Goal: Transaction & Acquisition: Purchase product/service

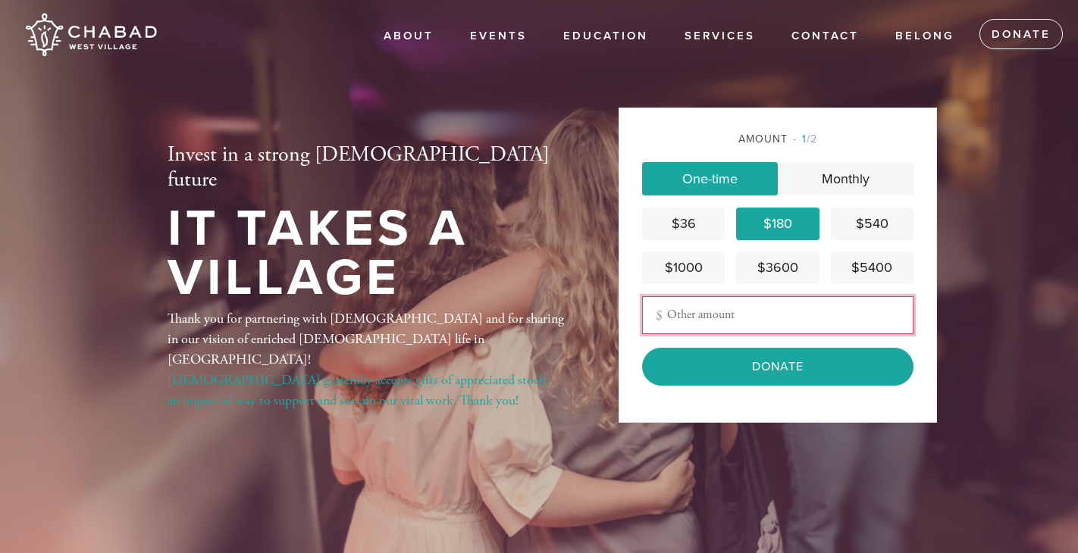
click at [750, 305] on input "Other Amount" at bounding box center [777, 315] width 271 height 38
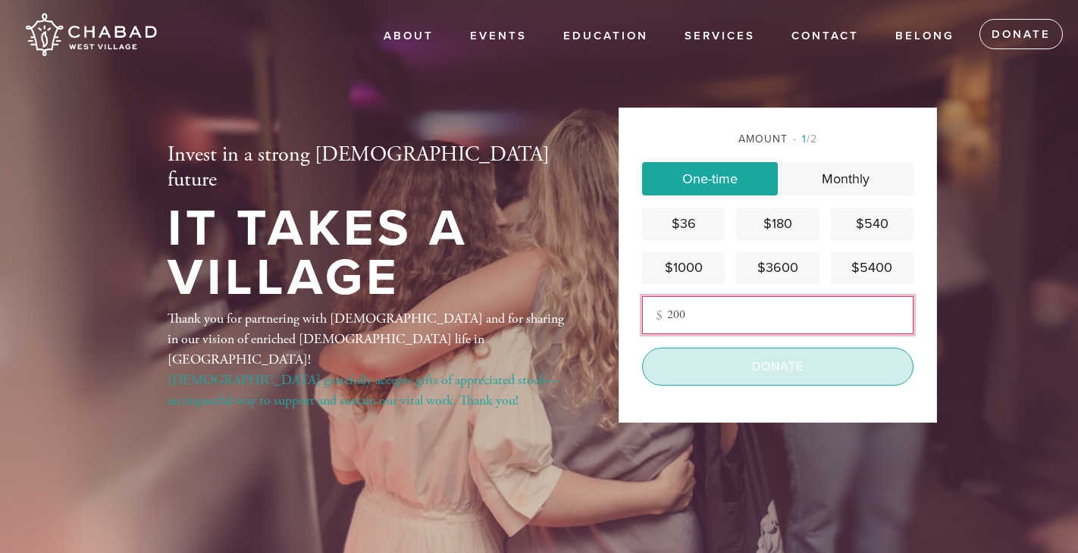
type input "200"
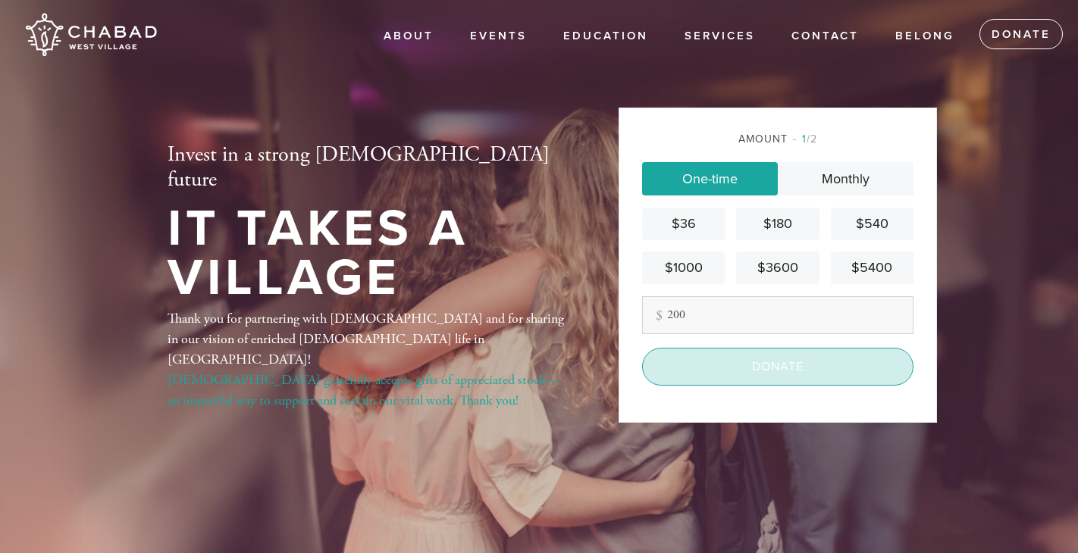
click at [768, 368] on input "Donate" at bounding box center [777, 367] width 271 height 38
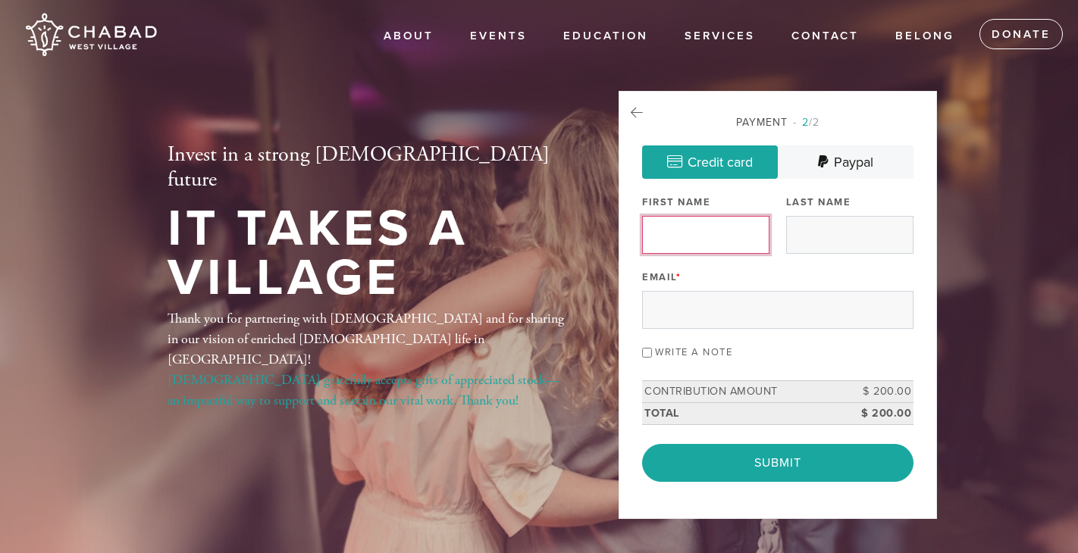
click at [707, 236] on input "First Name" at bounding box center [705, 235] width 127 height 38
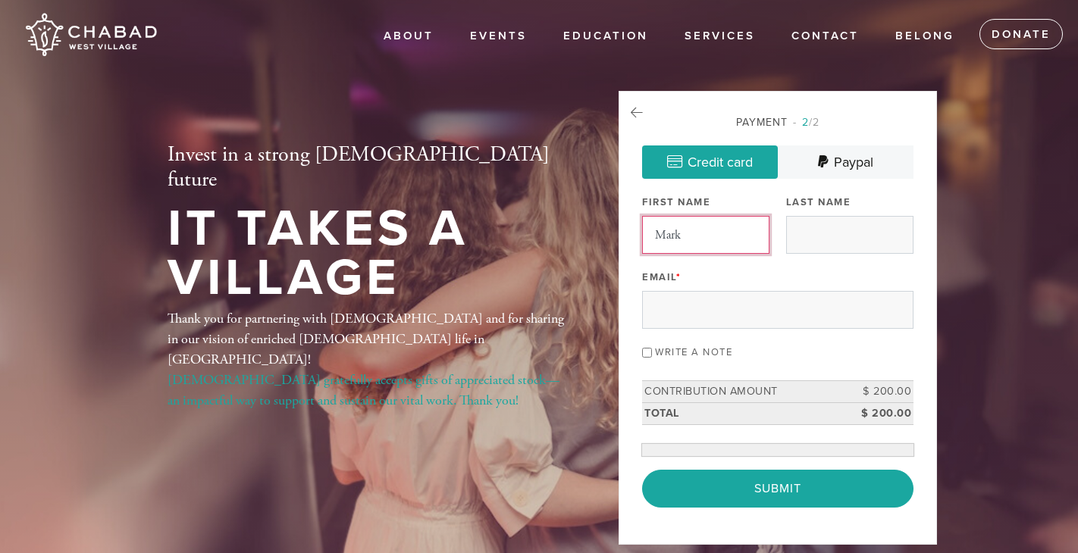
type input "Mark"
type input "Donig"
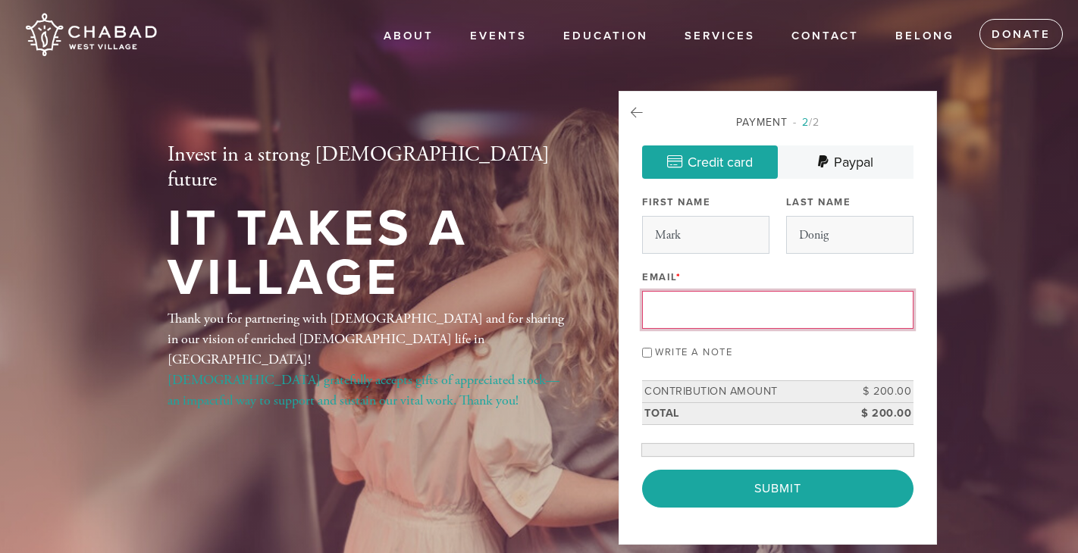
click at [672, 301] on input "Email *" at bounding box center [777, 310] width 271 height 38
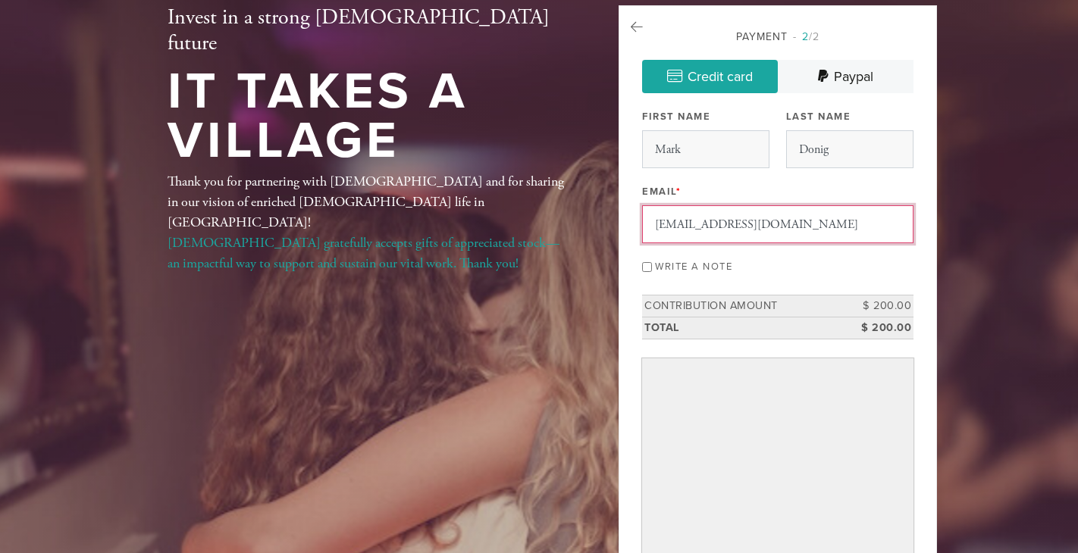
scroll to position [113, 0]
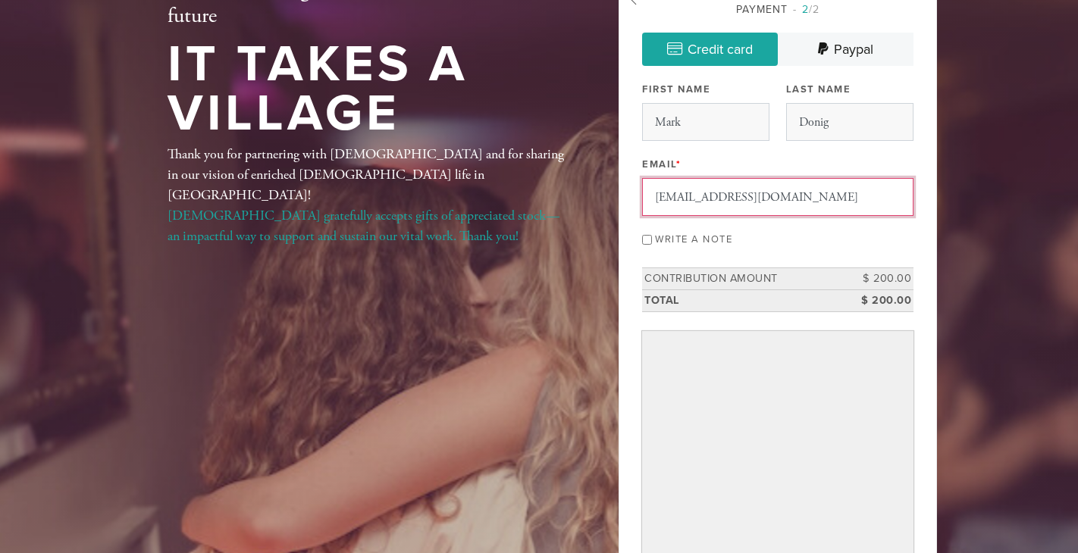
type input "[EMAIL_ADDRESS][DOMAIN_NAME]"
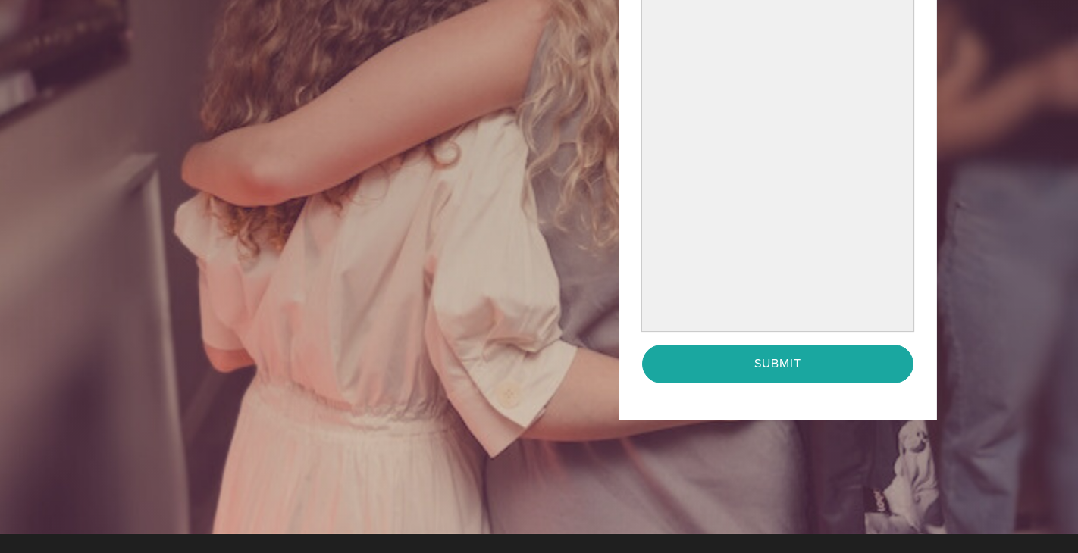
scroll to position [483, 0]
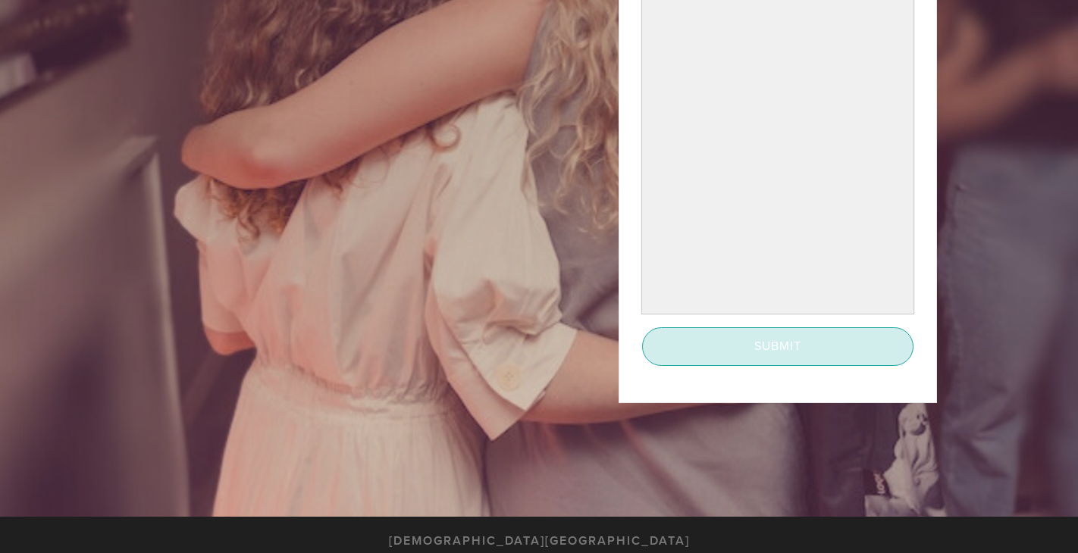
click at [664, 351] on input "Submit" at bounding box center [777, 346] width 271 height 38
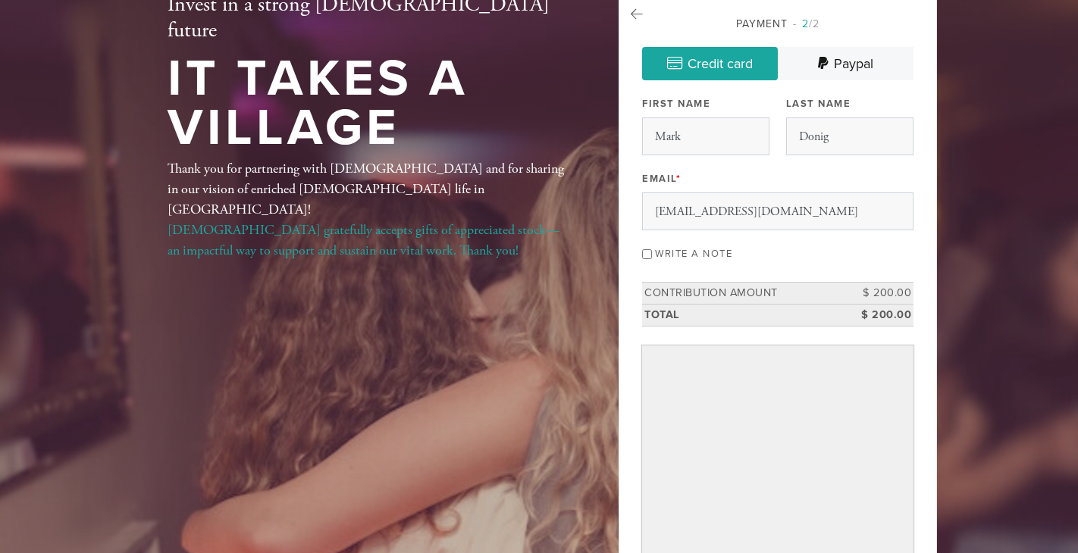
scroll to position [72, 0]
